Goal: Entertainment & Leisure: Consume media (video, audio)

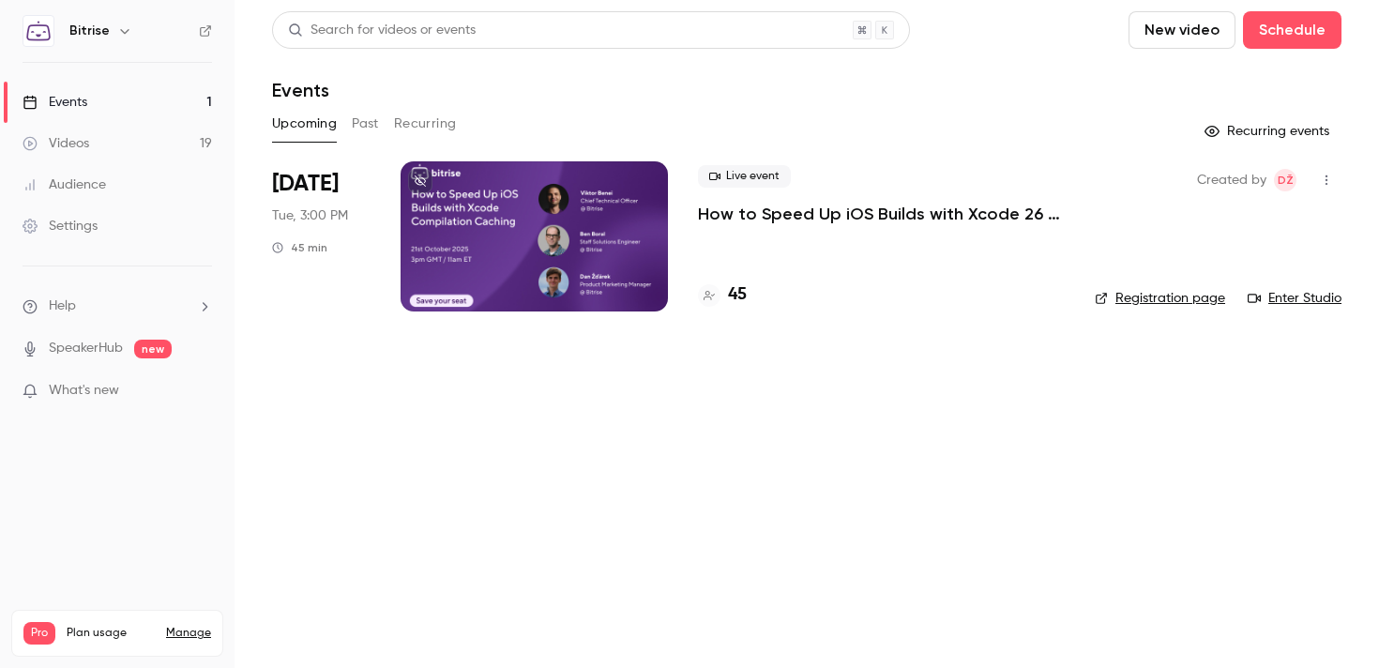
click at [211, 135] on link "Videos 19" at bounding box center [117, 143] width 235 height 41
